Goal: Check status: Check status

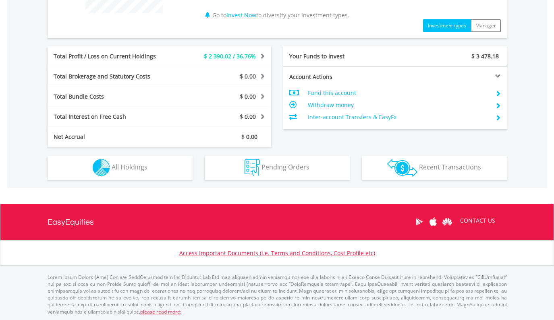
scroll to position [377, 0]
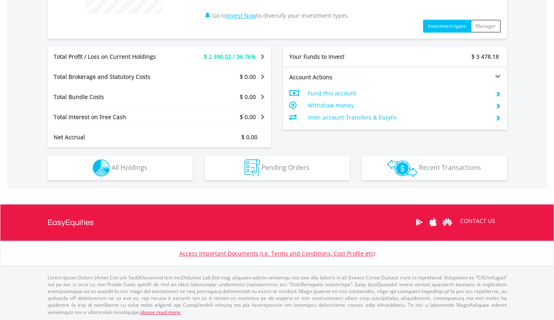
click at [155, 174] on button "Holdings All Holdings" at bounding box center [120, 168] width 145 height 24
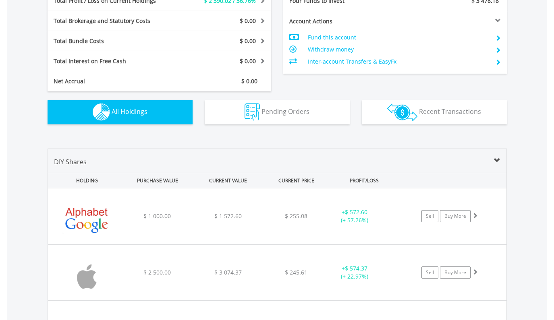
scroll to position [428, 0]
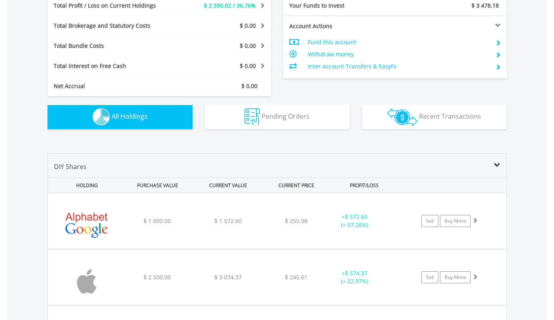
click at [259, 125] on img "button" at bounding box center [251, 116] width 15 height 17
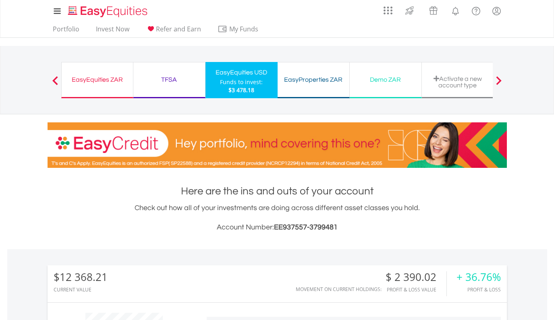
scroll to position [0, 0]
click at [155, 78] on div "TFSA" at bounding box center [169, 79] width 62 height 11
click at [74, 27] on link "Portfolio" at bounding box center [66, 31] width 33 height 12
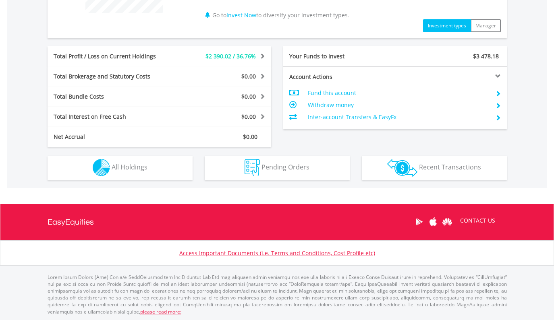
scroll to position [377, 0]
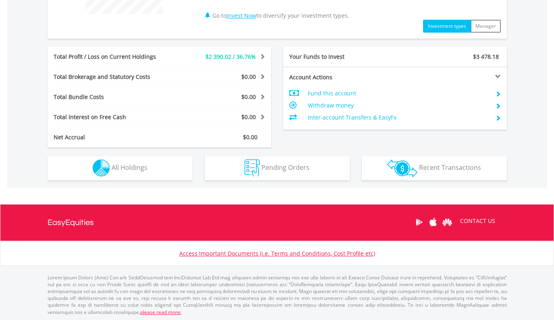
click at [153, 168] on button "Holdings All Holdings" at bounding box center [120, 168] width 145 height 24
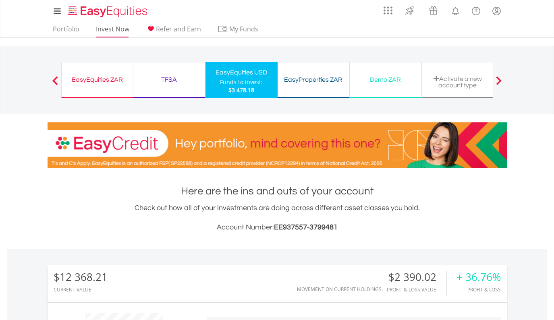
scroll to position [0, 0]
click at [79, 32] on link "Portfolio" at bounding box center [66, 31] width 33 height 12
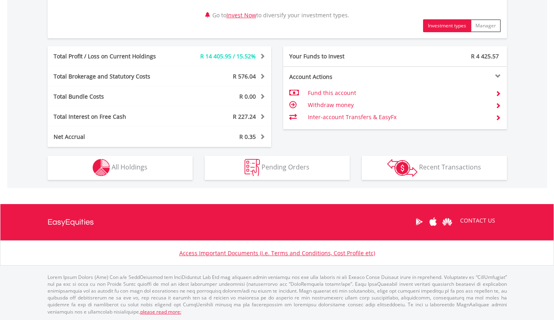
scroll to position [409, 0]
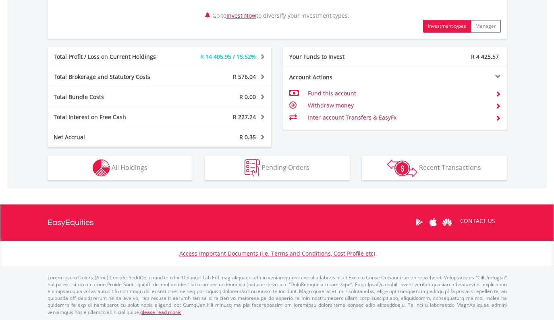
click at [177, 170] on button "Holdings All Holdings" at bounding box center [120, 168] width 145 height 24
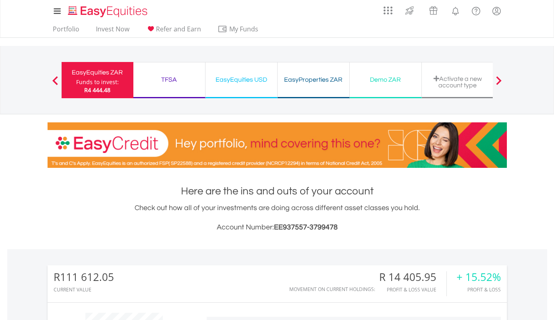
scroll to position [0, 0]
click at [72, 29] on link "Portfolio" at bounding box center [66, 31] width 33 height 12
